Goal: Transaction & Acquisition: Purchase product/service

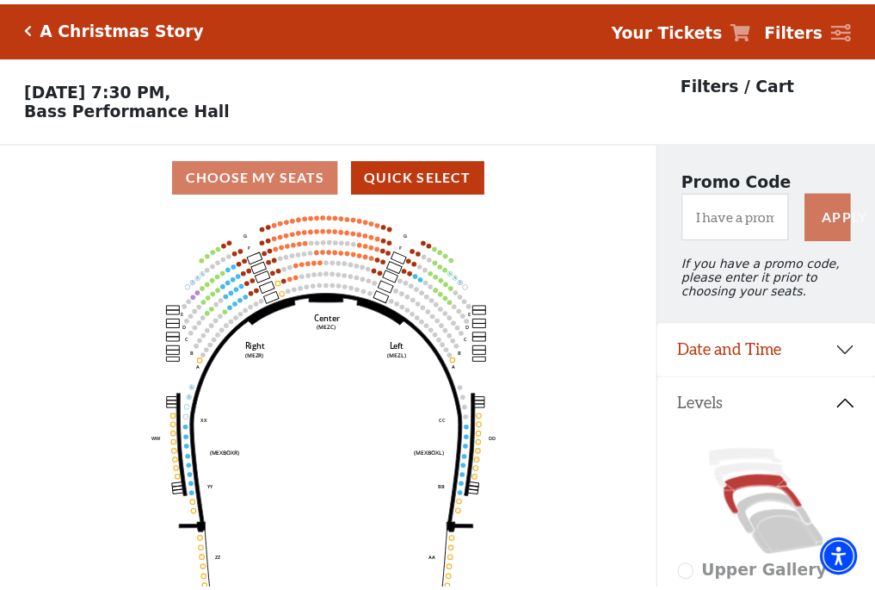
scroll to position [80, 0]
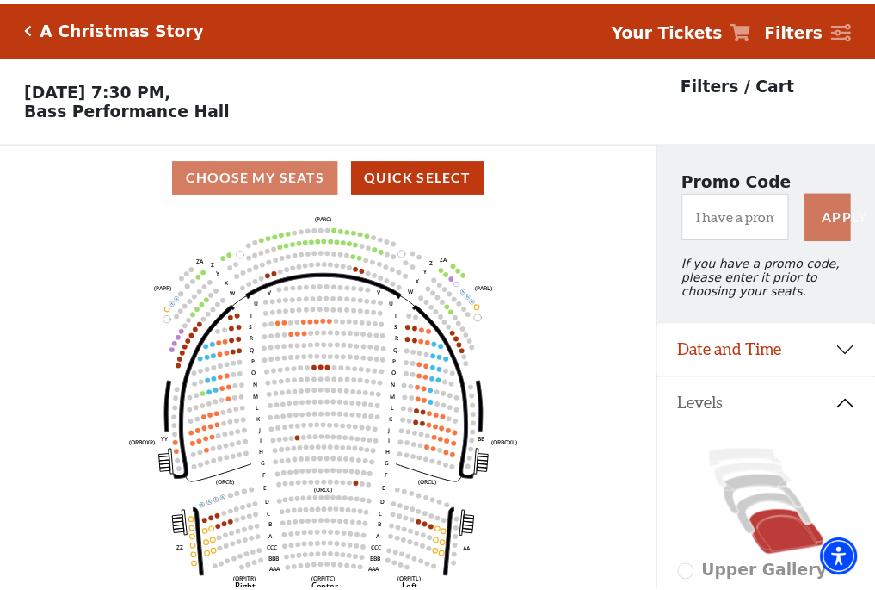
scroll to position [80, 0]
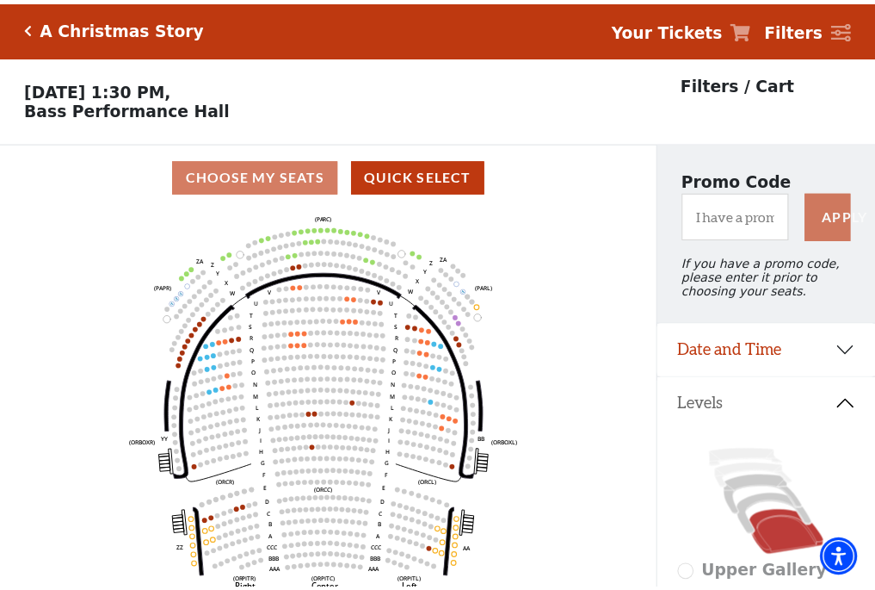
scroll to position [80, 0]
